Goal: Information Seeking & Learning: Learn about a topic

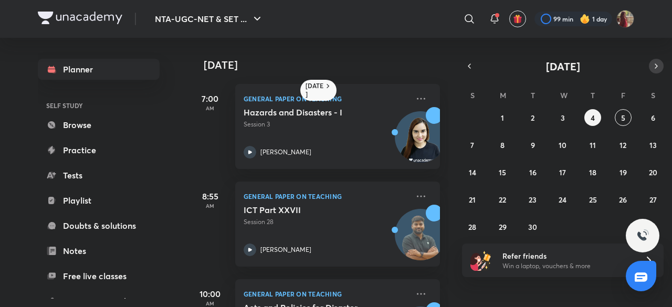
drag, startPoint x: 655, startPoint y: 55, endPoint x: 655, endPoint y: 68, distance: 12.6
click at [634, 68] on div "[DATE] [DATE] 7:00 AM General Paper on Teaching Hazards and Disasters - I Sessi…" at bounding box center [411, 172] width 445 height 269
click at [655, 68] on icon "button" at bounding box center [656, 66] width 2 height 4
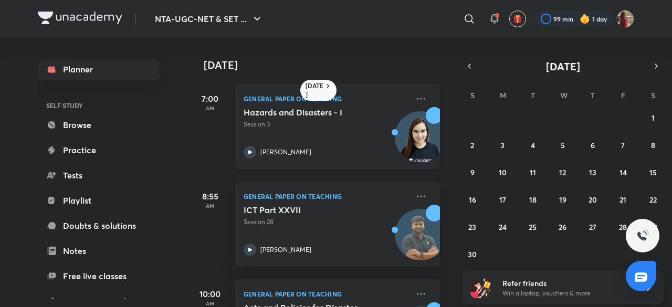
click at [421, 166] on div "General Paper on Teaching Hazards and Disasters - I Session 3 [PERSON_NAME]" at bounding box center [337, 126] width 205 height 85
click at [471, 65] on icon "button" at bounding box center [469, 65] width 8 height 9
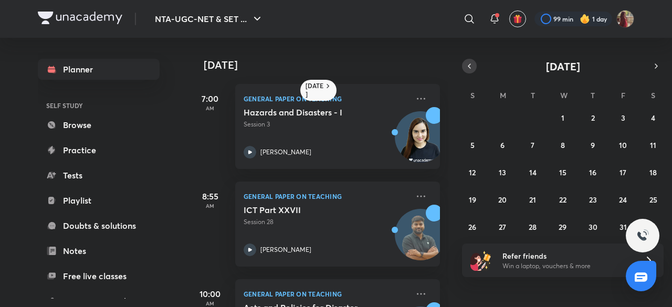
click at [468, 68] on icon "button" at bounding box center [469, 65] width 8 height 9
click at [505, 117] on button "1" at bounding box center [502, 117] width 17 height 17
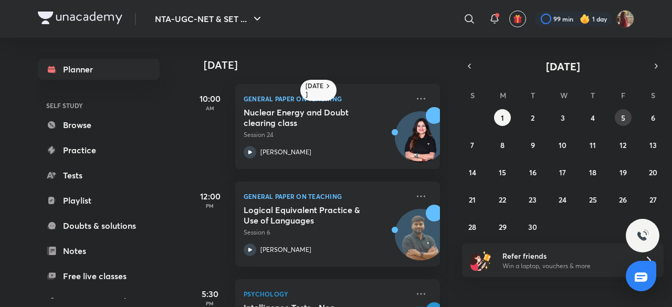
click at [616, 119] on button "5" at bounding box center [623, 117] width 17 height 17
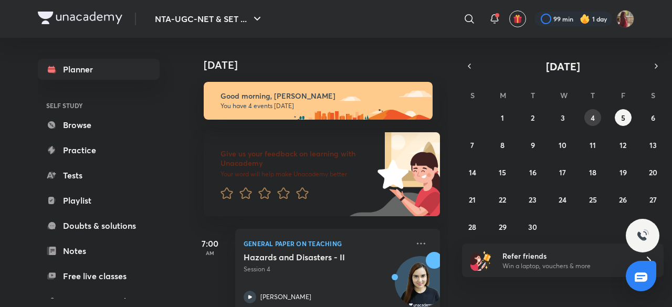
click at [588, 116] on button "4" at bounding box center [592, 117] width 17 height 17
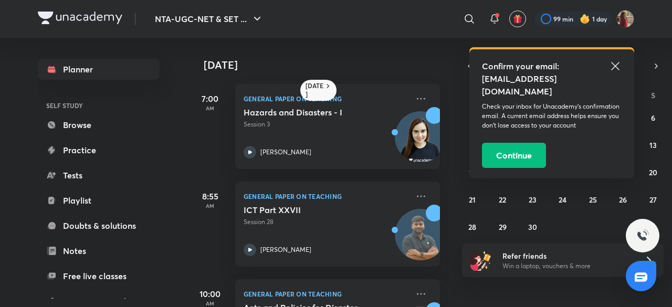
click at [615, 65] on icon at bounding box center [615, 66] width 8 height 8
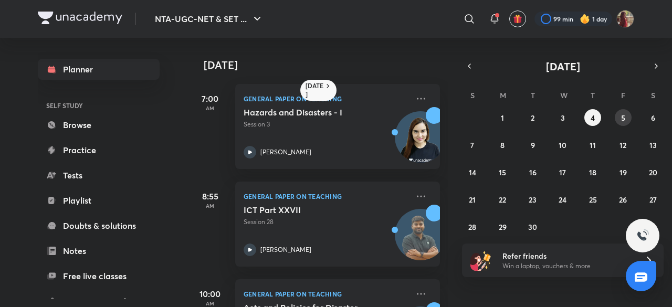
click at [621, 116] on abbr "5" at bounding box center [623, 118] width 4 height 10
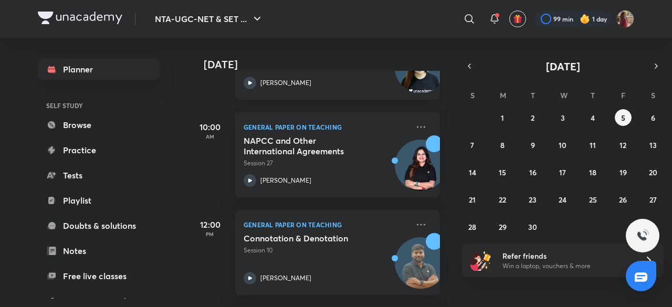
scroll to position [215, 0]
click at [656, 60] on button "button" at bounding box center [656, 66] width 15 height 15
click at [566, 113] on button "1" at bounding box center [562, 117] width 17 height 17
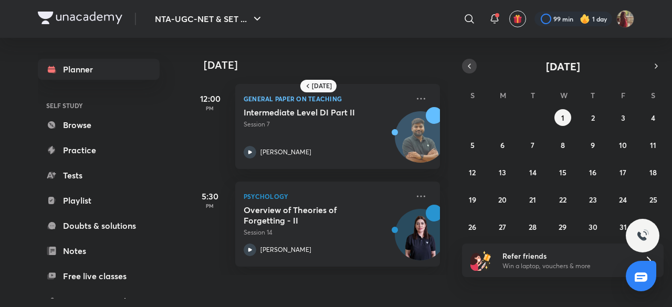
click at [470, 70] on icon "button" at bounding box center [469, 65] width 8 height 9
click at [500, 172] on abbr "15" at bounding box center [502, 172] width 7 height 10
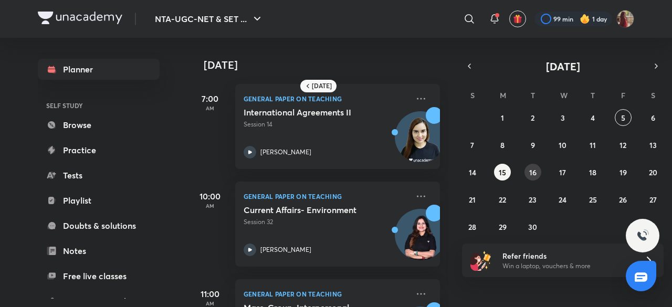
click at [533, 176] on abbr "16" at bounding box center [532, 172] width 7 height 10
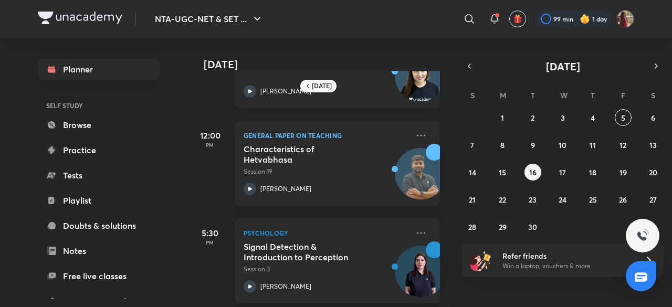
scroll to position [172, 0]
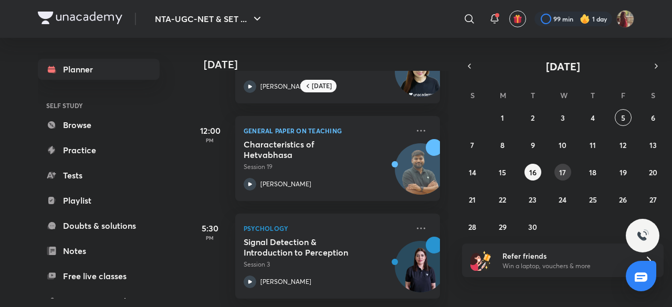
click at [560, 173] on abbr "17" at bounding box center [562, 172] width 7 height 10
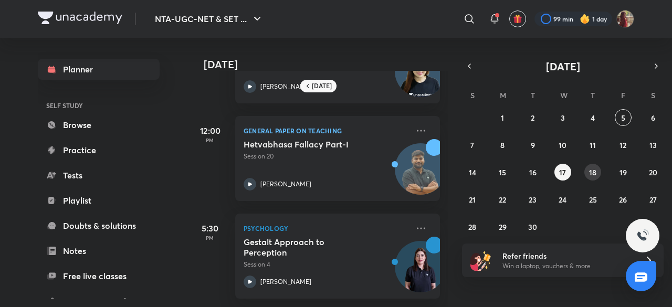
click at [595, 171] on abbr "18" at bounding box center [592, 172] width 7 height 10
click at [619, 172] on abbr "19" at bounding box center [622, 172] width 7 height 10
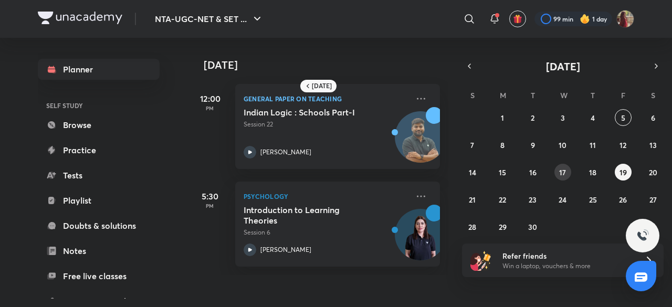
click at [554, 174] on button "17" at bounding box center [562, 172] width 17 height 17
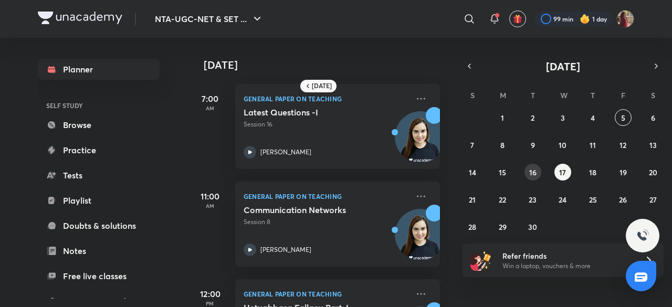
click at [534, 174] on abbr "16" at bounding box center [532, 172] width 7 height 10
click at [527, 227] on button "30" at bounding box center [532, 226] width 17 height 17
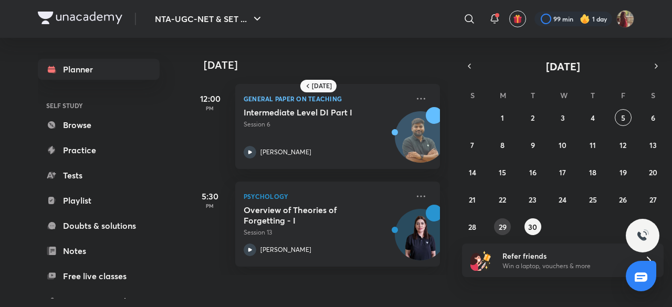
click at [505, 220] on button "29" at bounding box center [502, 226] width 17 height 17
click at [471, 226] on abbr "28" at bounding box center [472, 227] width 8 height 10
